Goal: Use online tool/utility: Utilize a website feature to perform a specific function

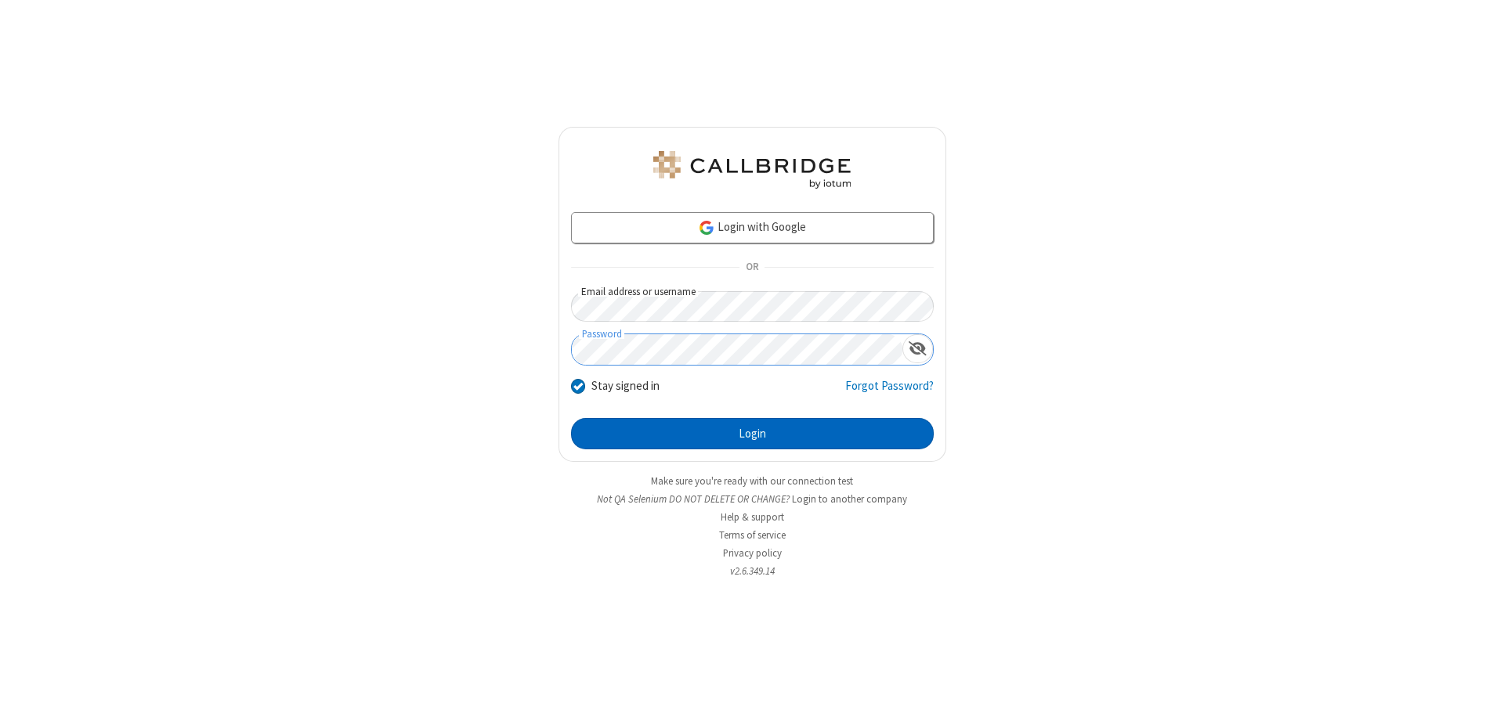
click at [752, 434] on button "Login" at bounding box center [752, 433] width 363 height 31
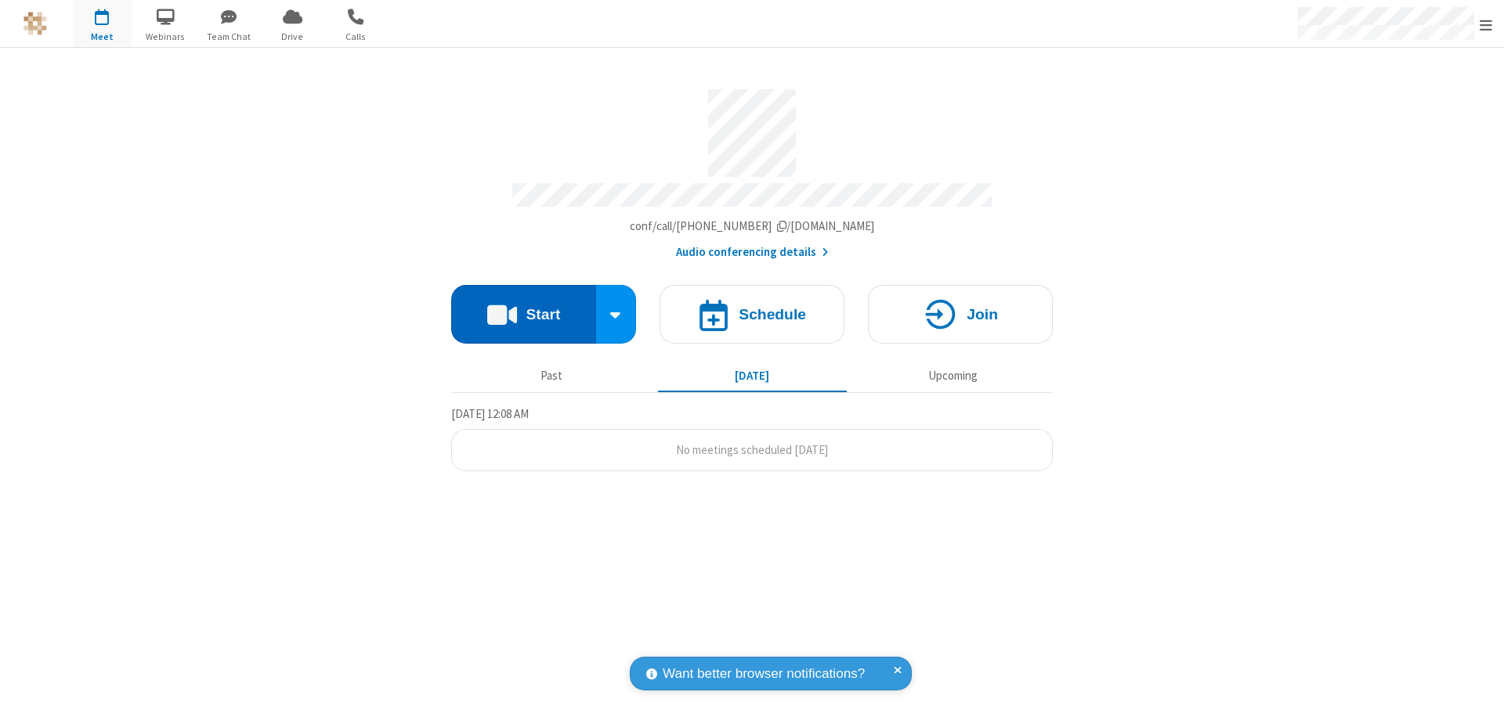
click at [523, 307] on button "Start" at bounding box center [523, 314] width 145 height 59
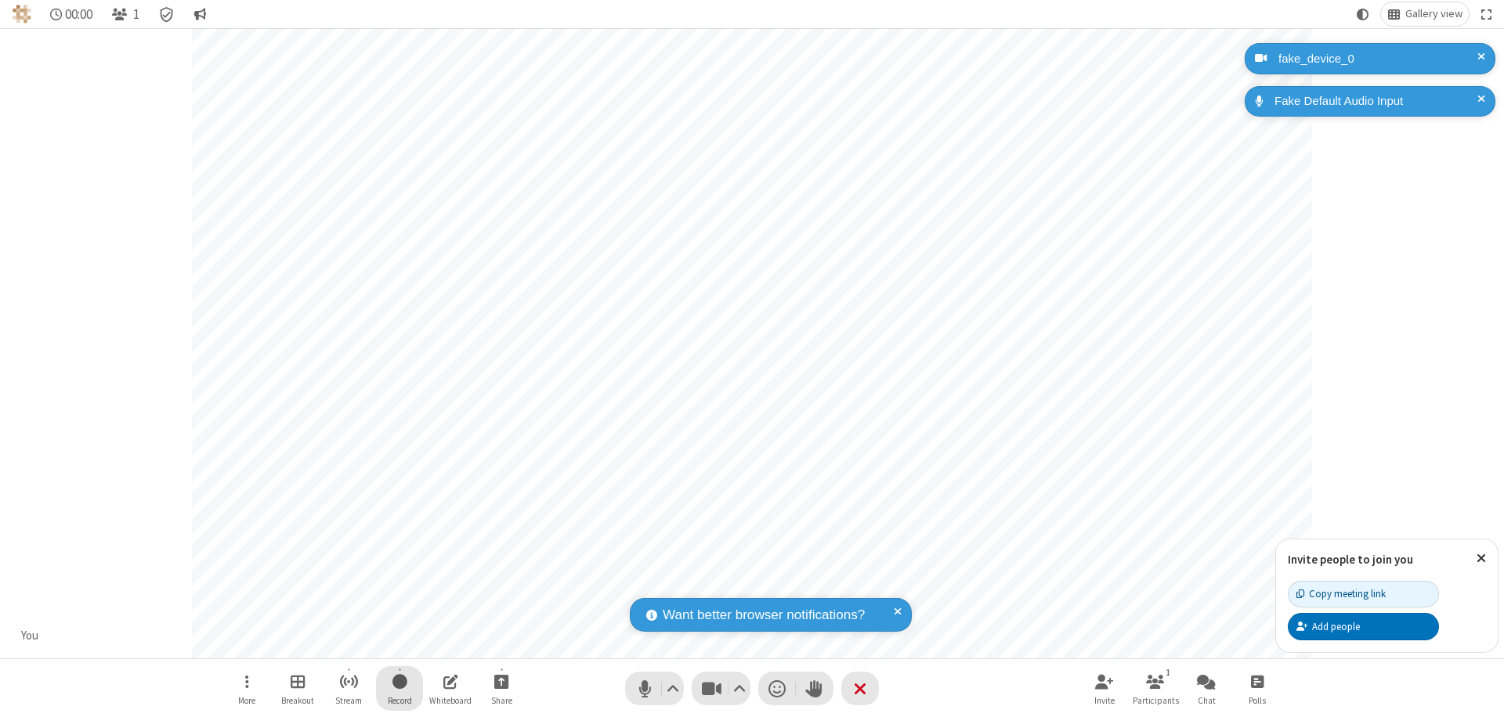
click at [399, 688] on span "Start recording" at bounding box center [399, 682] width 15 height 20
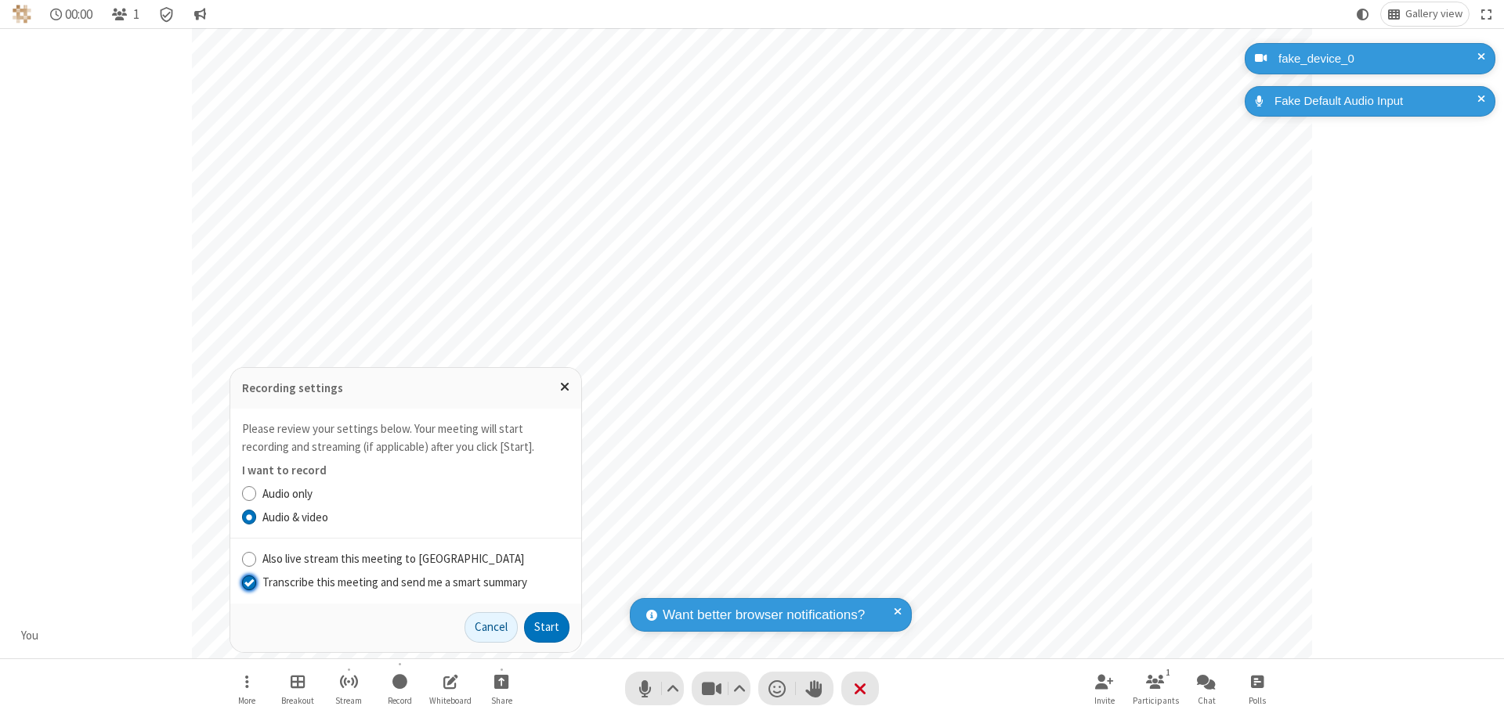
click at [248, 582] on input "Transcribe this meeting and send me a smart summary" at bounding box center [249, 582] width 15 height 16
click at [547, 627] on button "Start" at bounding box center [546, 627] width 45 height 31
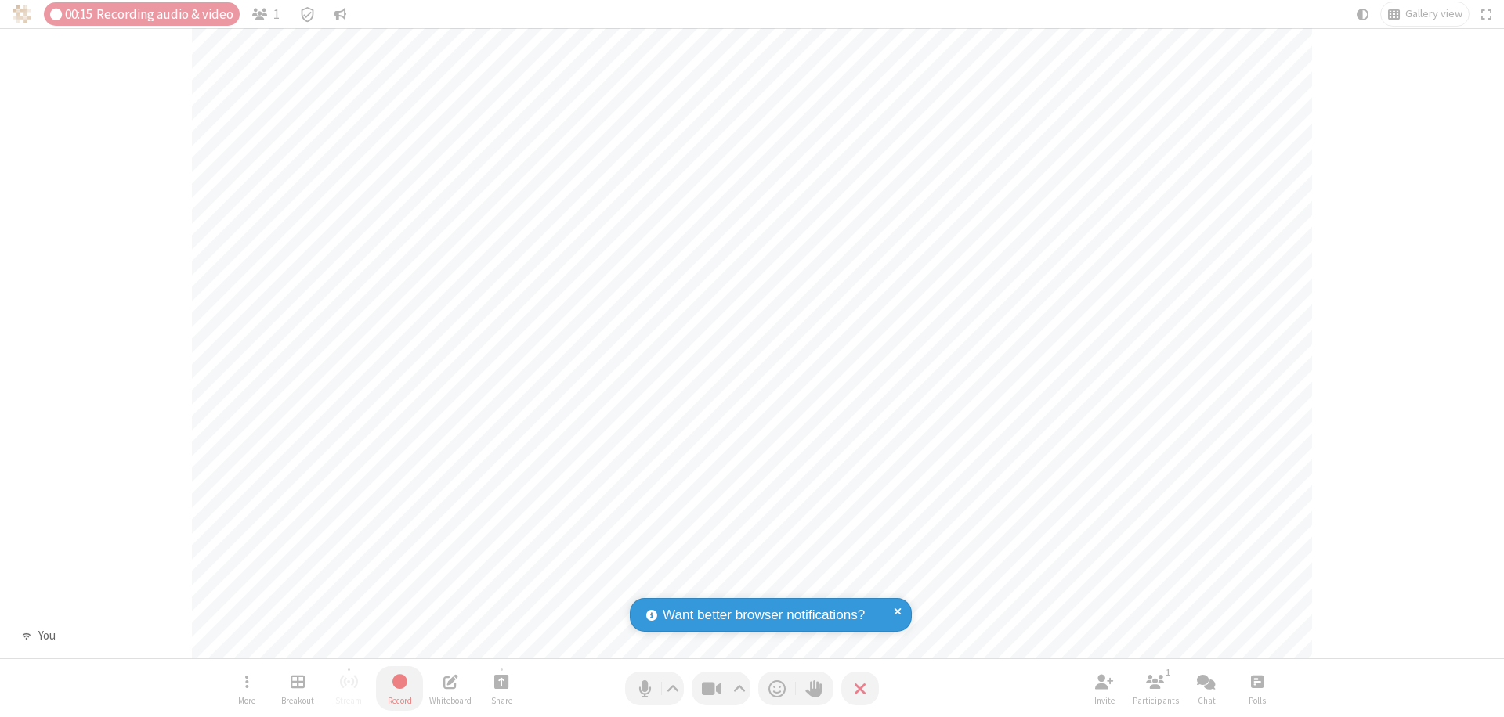
click at [399, 688] on span "Stop recording" at bounding box center [400, 682] width 18 height 20
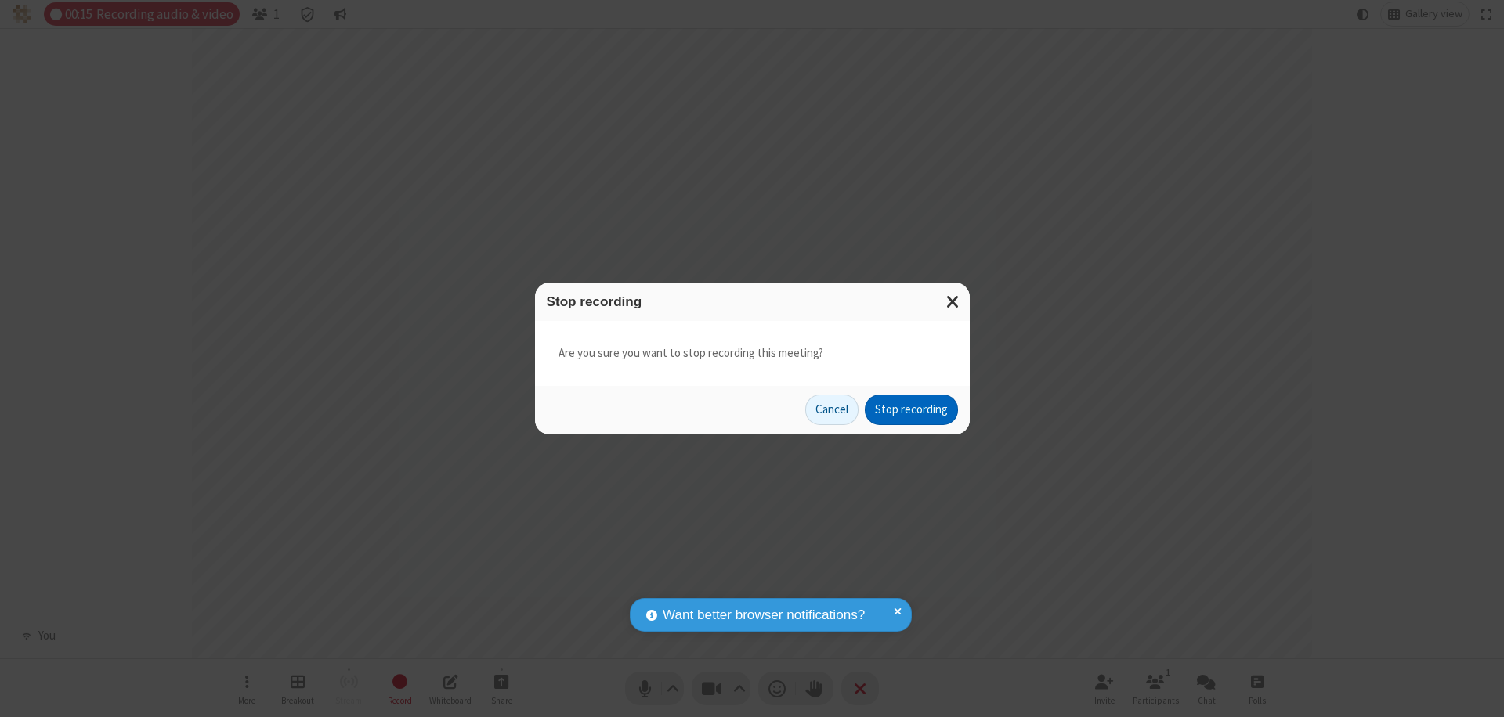
click at [911, 410] on button "Stop recording" at bounding box center [911, 410] width 93 height 31
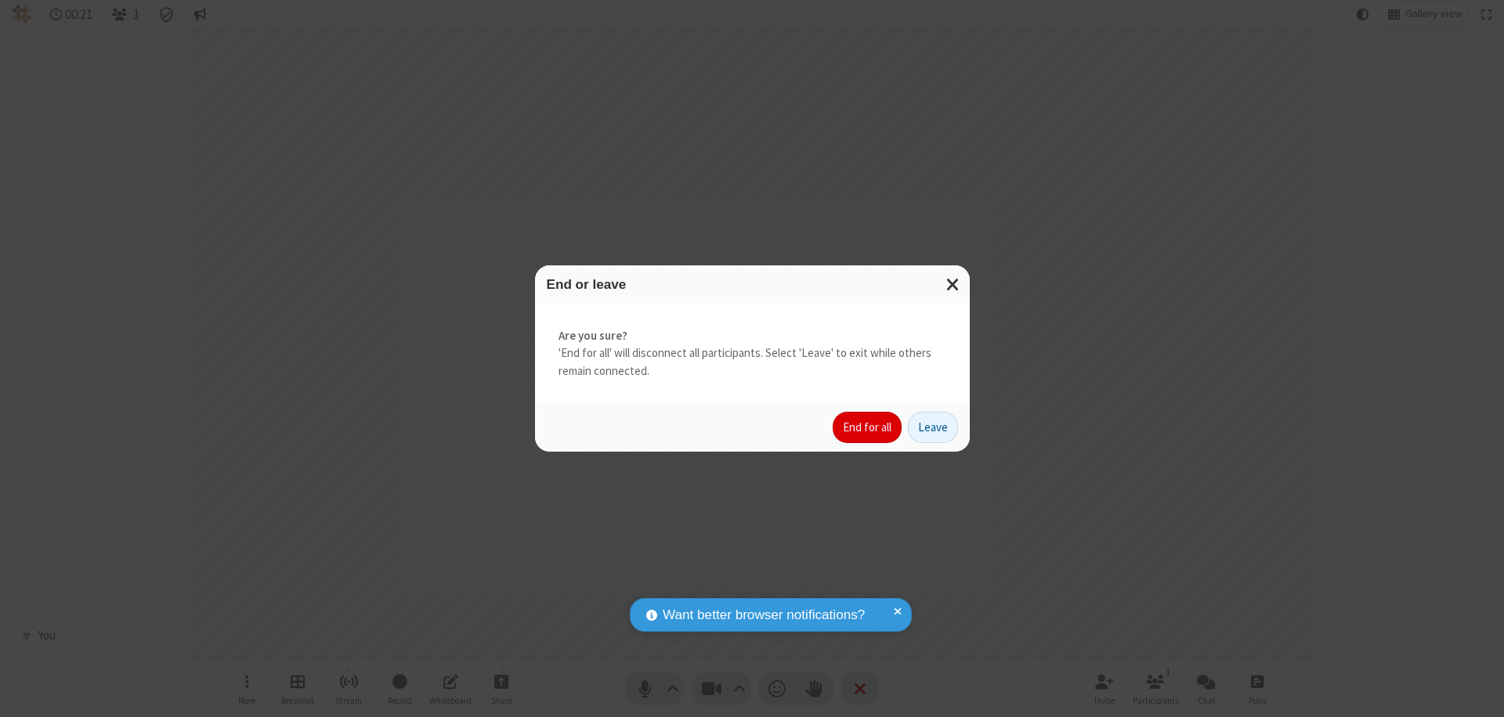
click at [868, 428] on button "End for all" at bounding box center [867, 427] width 69 height 31
